Goal: Task Accomplishment & Management: Manage account settings

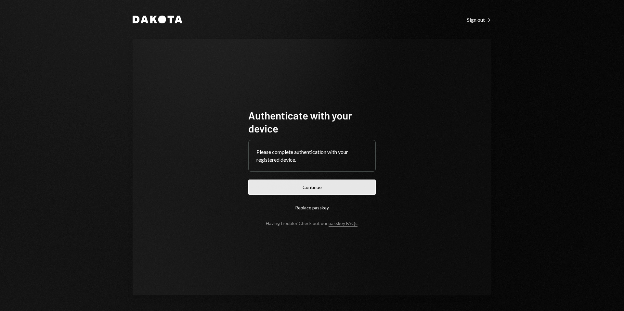
click at [305, 187] on button "Continue" at bounding box center [311, 187] width 127 height 15
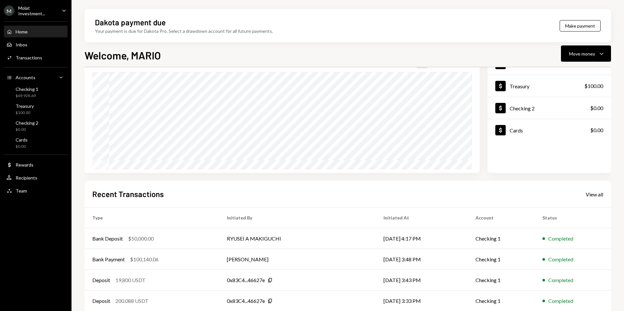
scroll to position [76, 0]
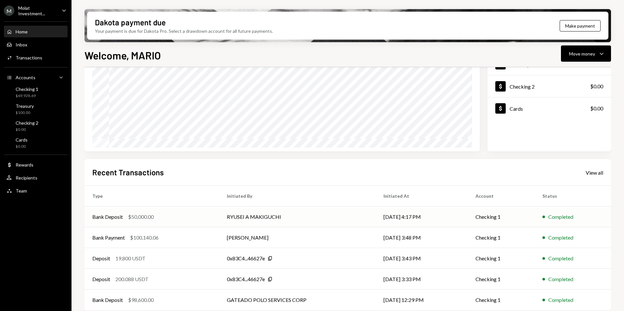
click at [292, 216] on td "RYUSEI A MAKIGUCHI" at bounding box center [297, 217] width 157 height 21
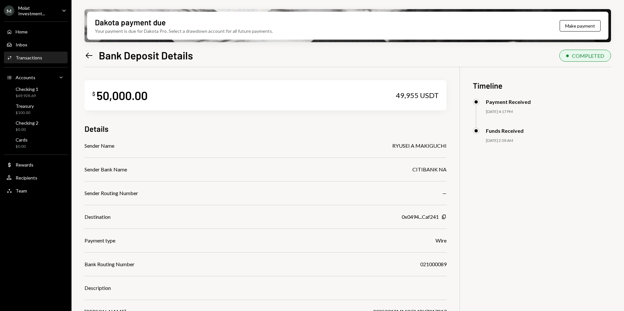
click at [93, 54] on icon "Left Arrow" at bounding box center [89, 55] width 9 height 9
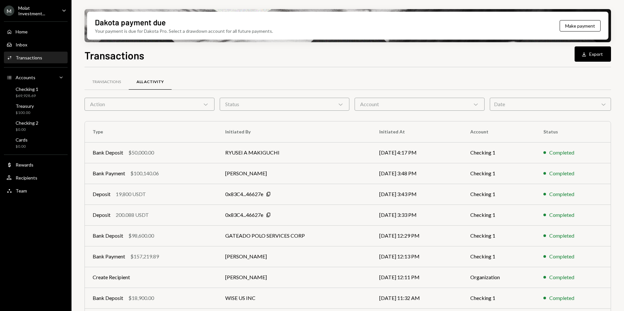
click at [15, 15] on div "M Molat Investment..." at bounding box center [30, 10] width 53 height 11
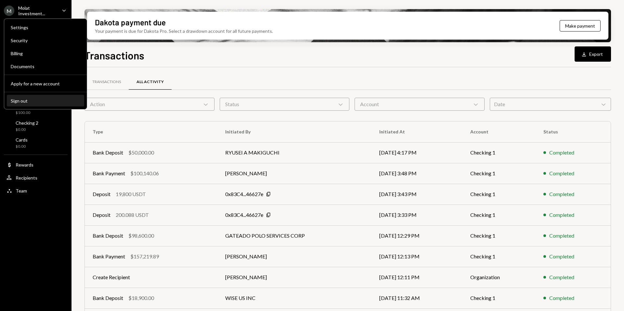
click at [29, 103] on div "Sign out" at bounding box center [46, 101] width 70 height 6
